Goal: Browse casually

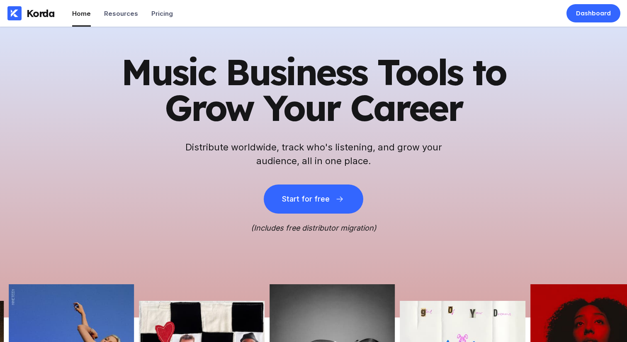
click at [118, 133] on div "Music Business Tools to Grow Your Career Distribute worldwide, track who's list…" at bounding box center [313, 143] width 407 height 178
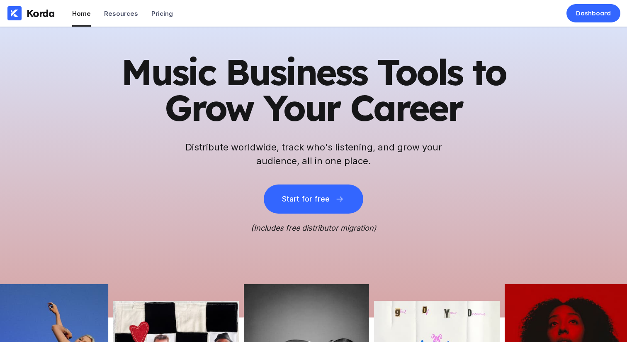
click at [34, 14] on div "Korda" at bounding box center [41, 13] width 28 height 12
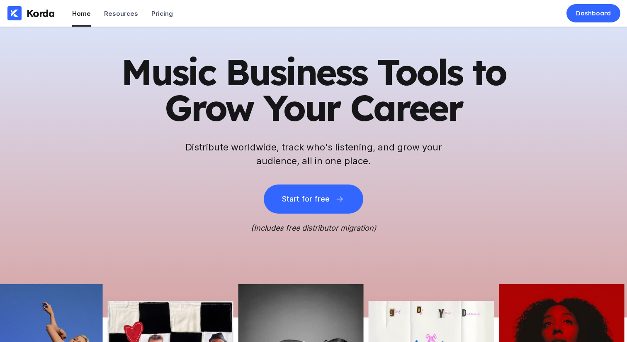
click at [189, 102] on h1 "Music Business Tools to Grow Your Career" at bounding box center [313, 89] width 407 height 71
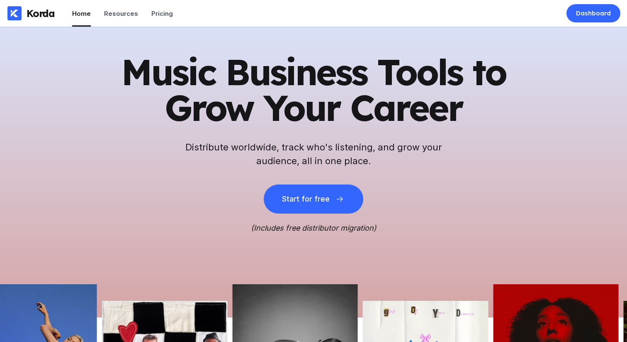
click at [189, 101] on h1 "Music Business Tools to Grow Your Career" at bounding box center [313, 89] width 407 height 71
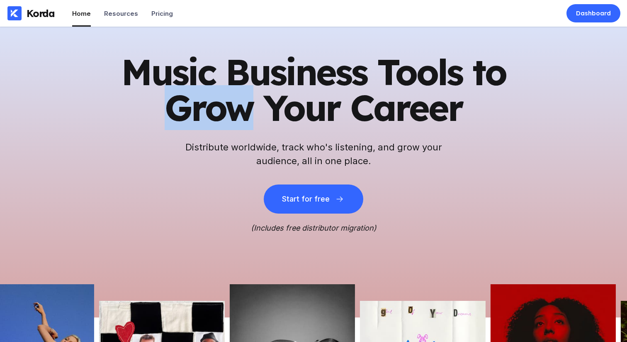
click at [189, 101] on h1 "Music Business Tools to Grow Your Career" at bounding box center [313, 89] width 407 height 71
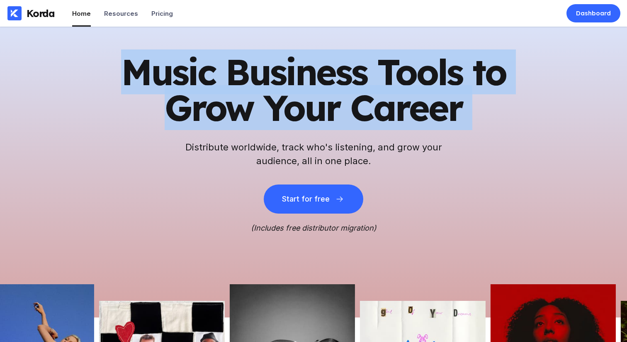
click at [189, 101] on h1 "Music Business Tools to Grow Your Career" at bounding box center [313, 89] width 407 height 71
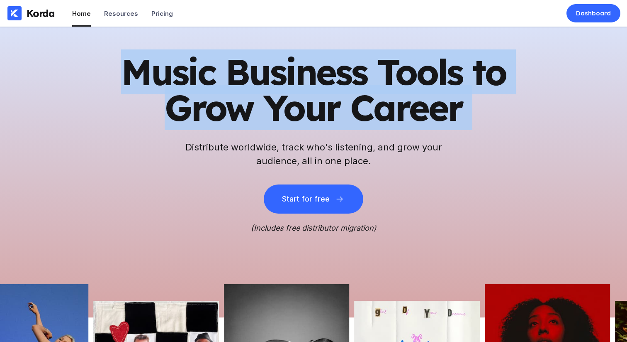
click at [192, 102] on h1 "Music Business Tools to Grow Your Career" at bounding box center [313, 89] width 407 height 71
